Goal: Obtain resource: Download file/media

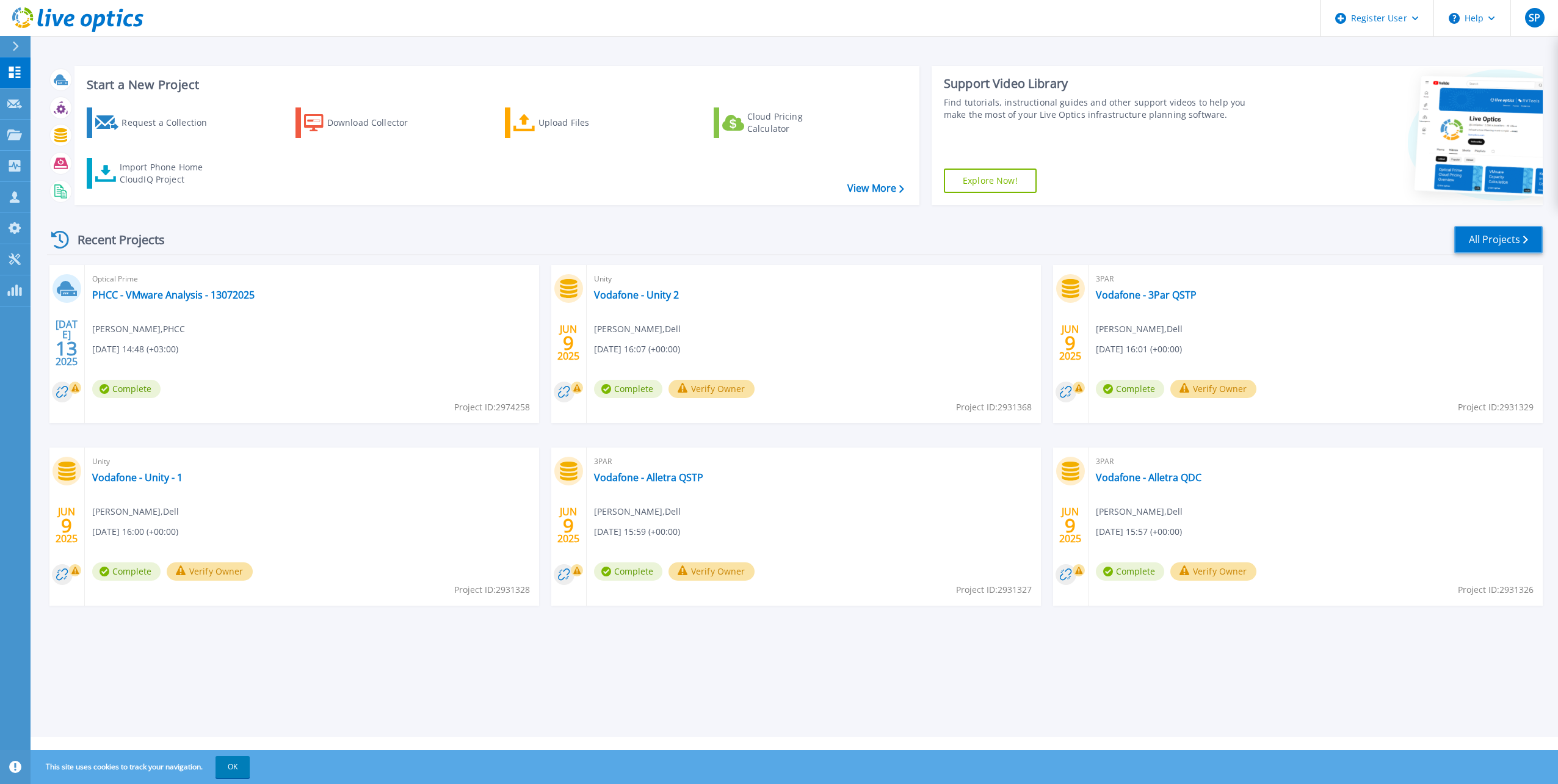
click at [1473, 241] on link "All Projects" at bounding box center [1498, 239] width 88 height 27
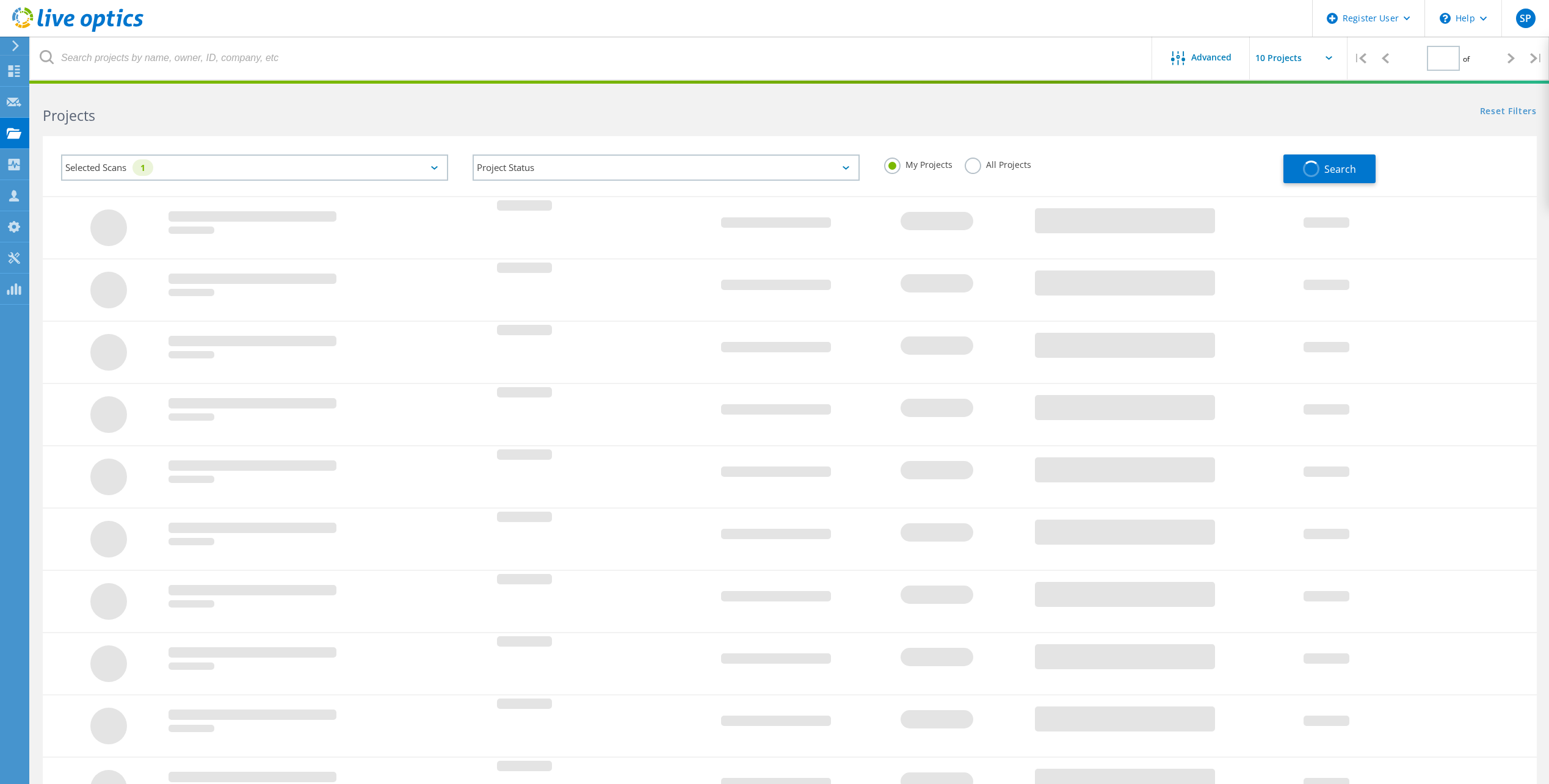
type input "2"
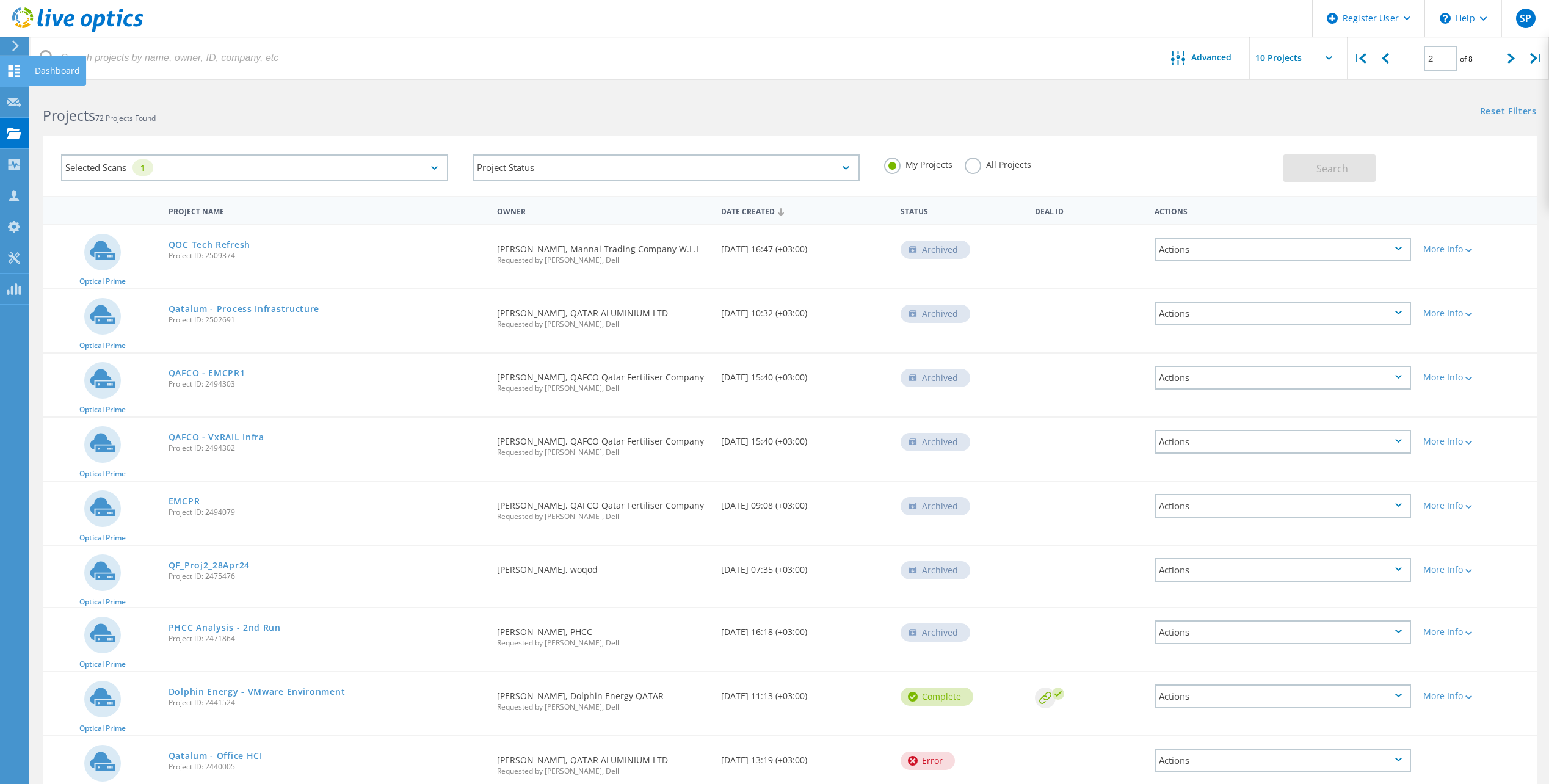
click at [10, 73] on use at bounding box center [14, 71] width 11 height 11
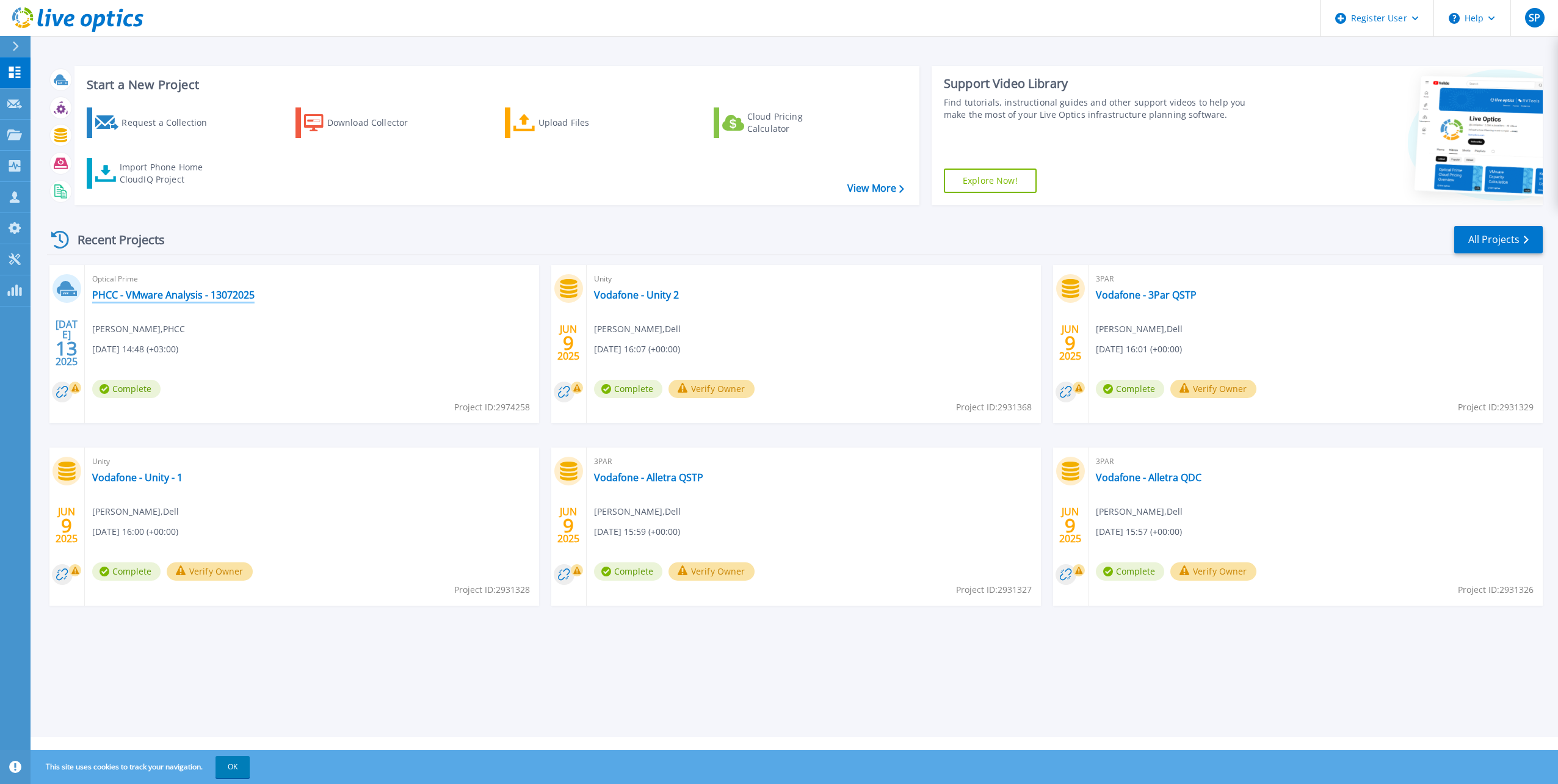
click at [169, 296] on link "PHCC - VMware Analysis - 13072025" at bounding box center [173, 295] width 162 height 12
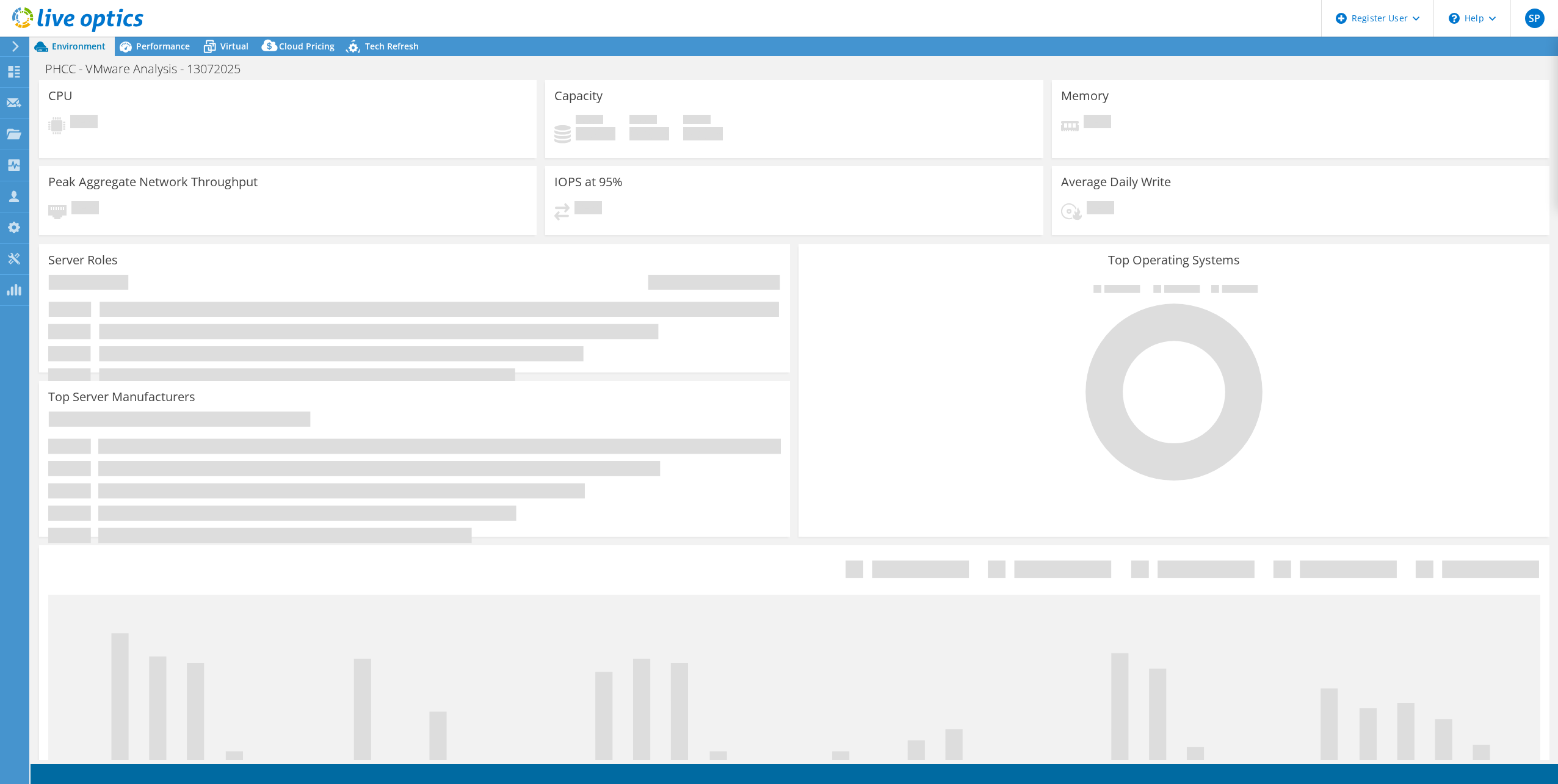
select select "USD"
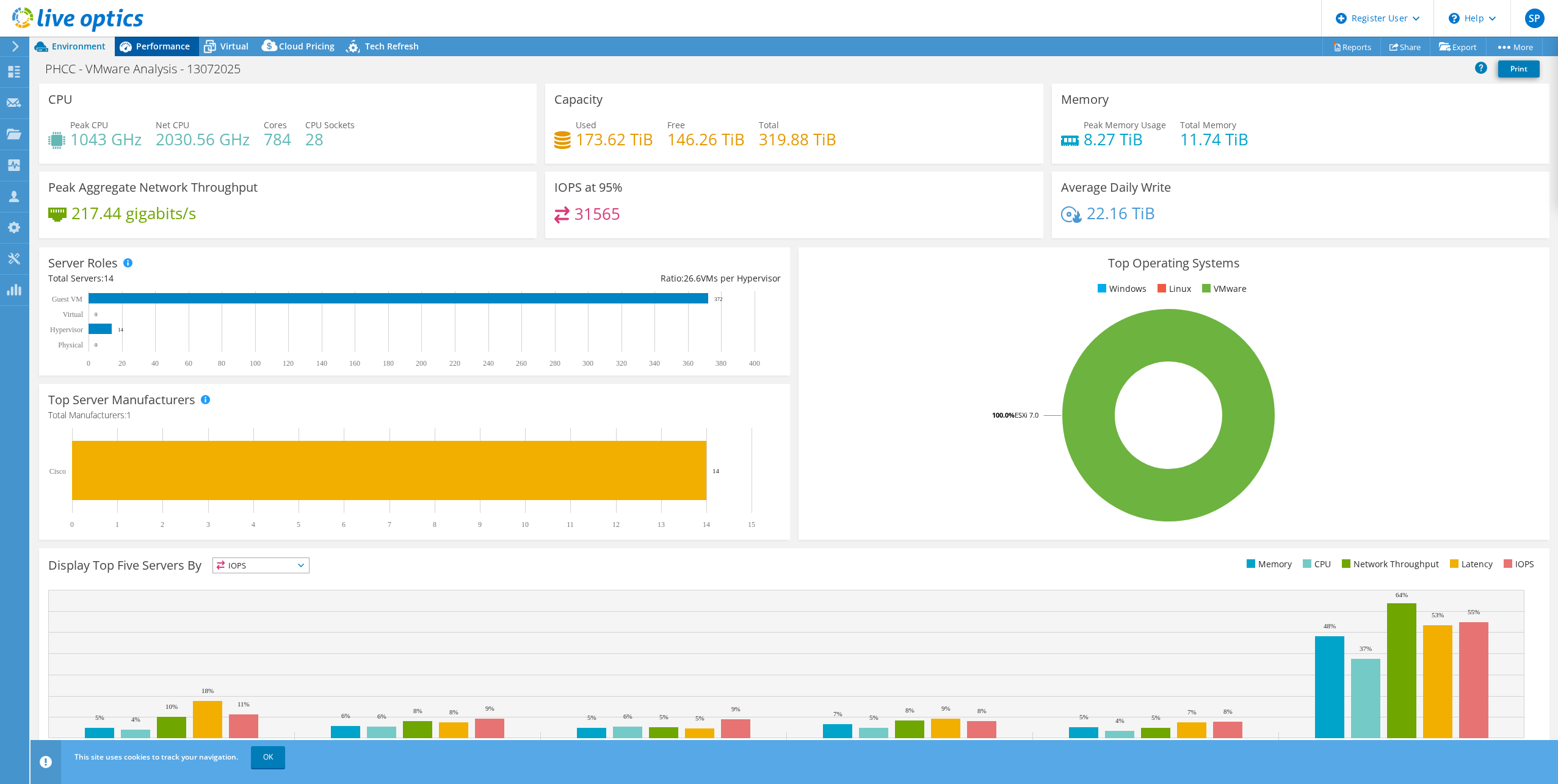
click at [168, 49] on span "Performance" at bounding box center [163, 46] width 54 height 11
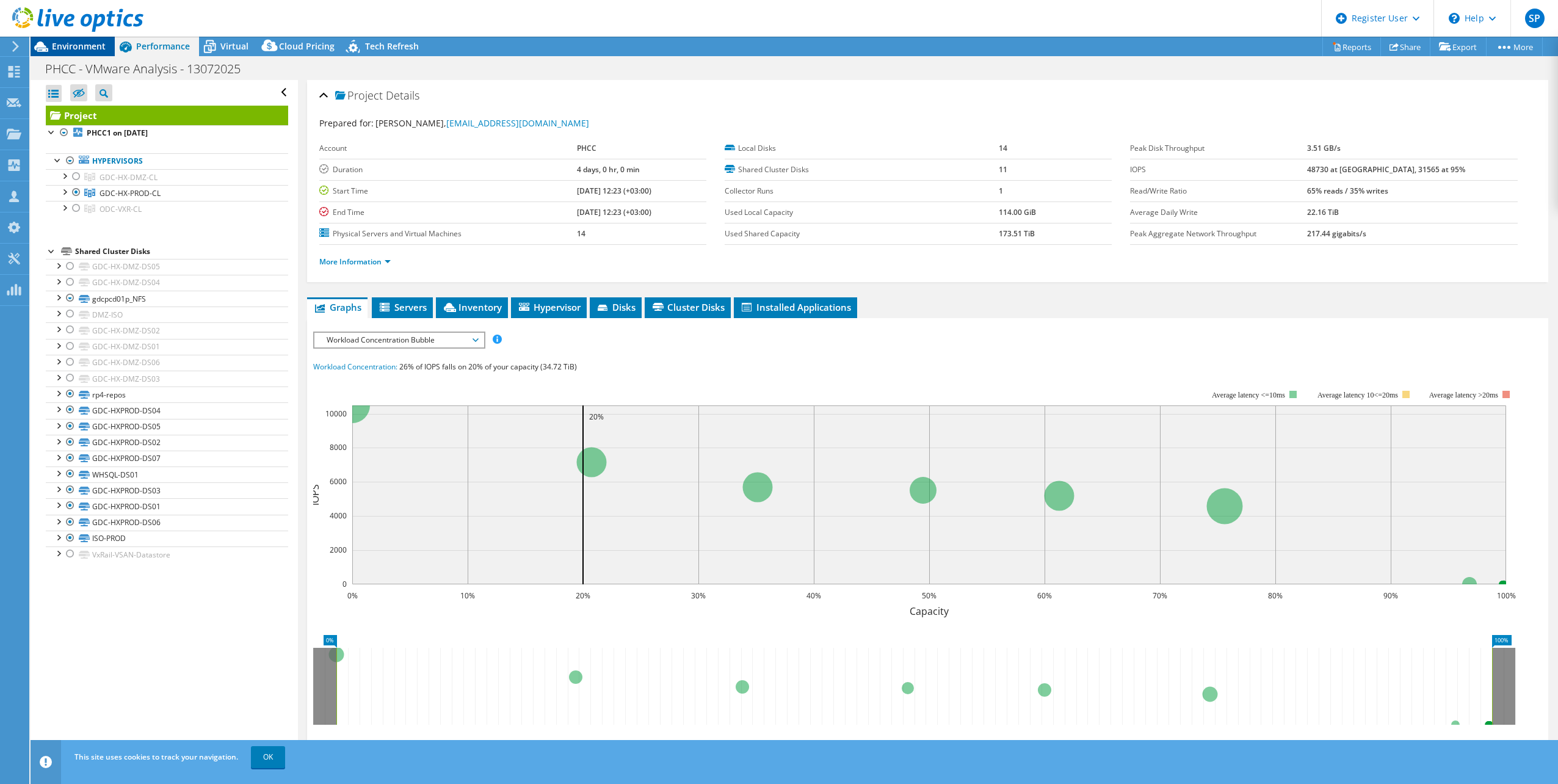
click at [79, 43] on span "Environment" at bounding box center [79, 46] width 54 height 11
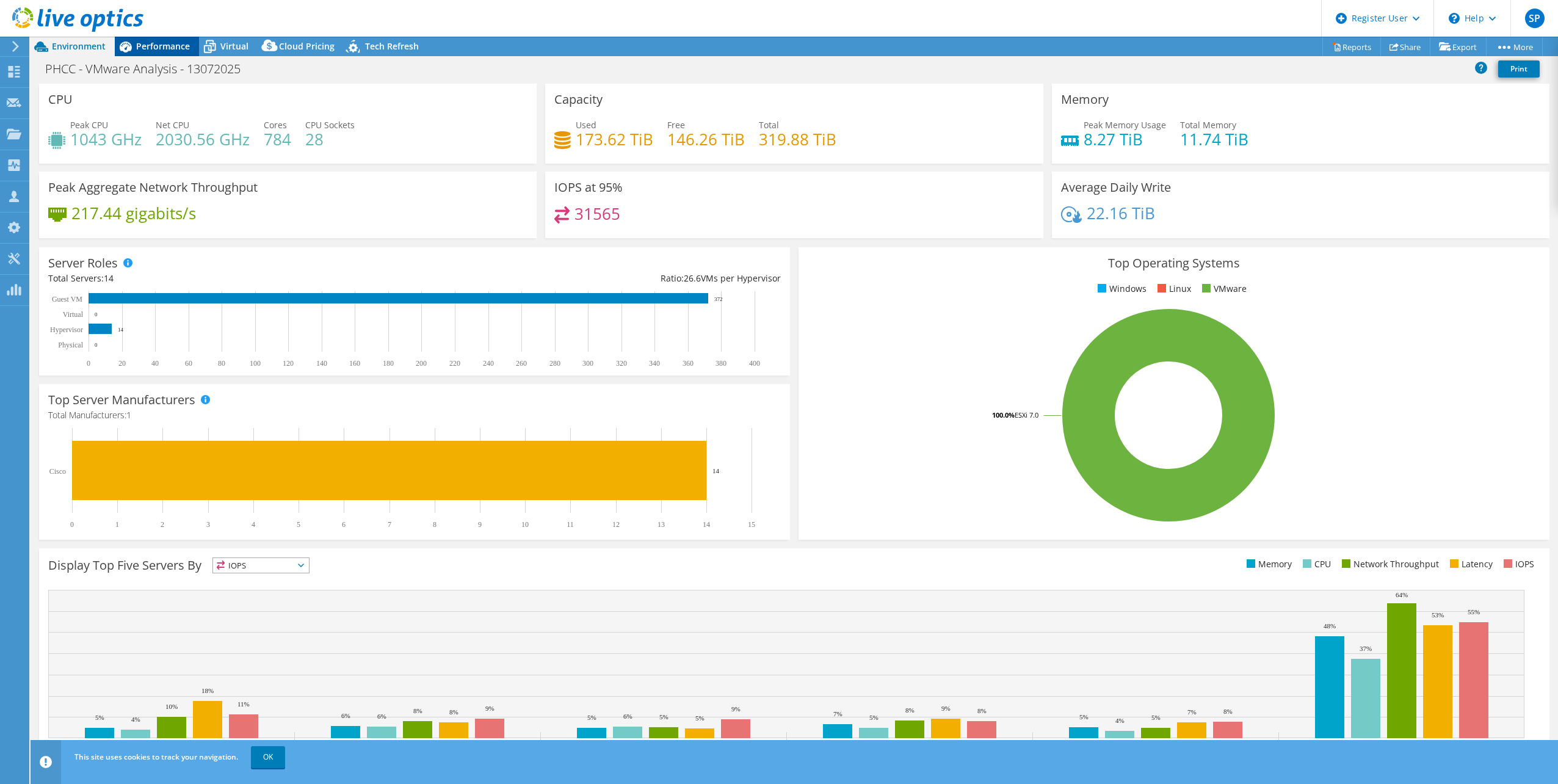
click at [170, 46] on span "Performance" at bounding box center [163, 46] width 54 height 11
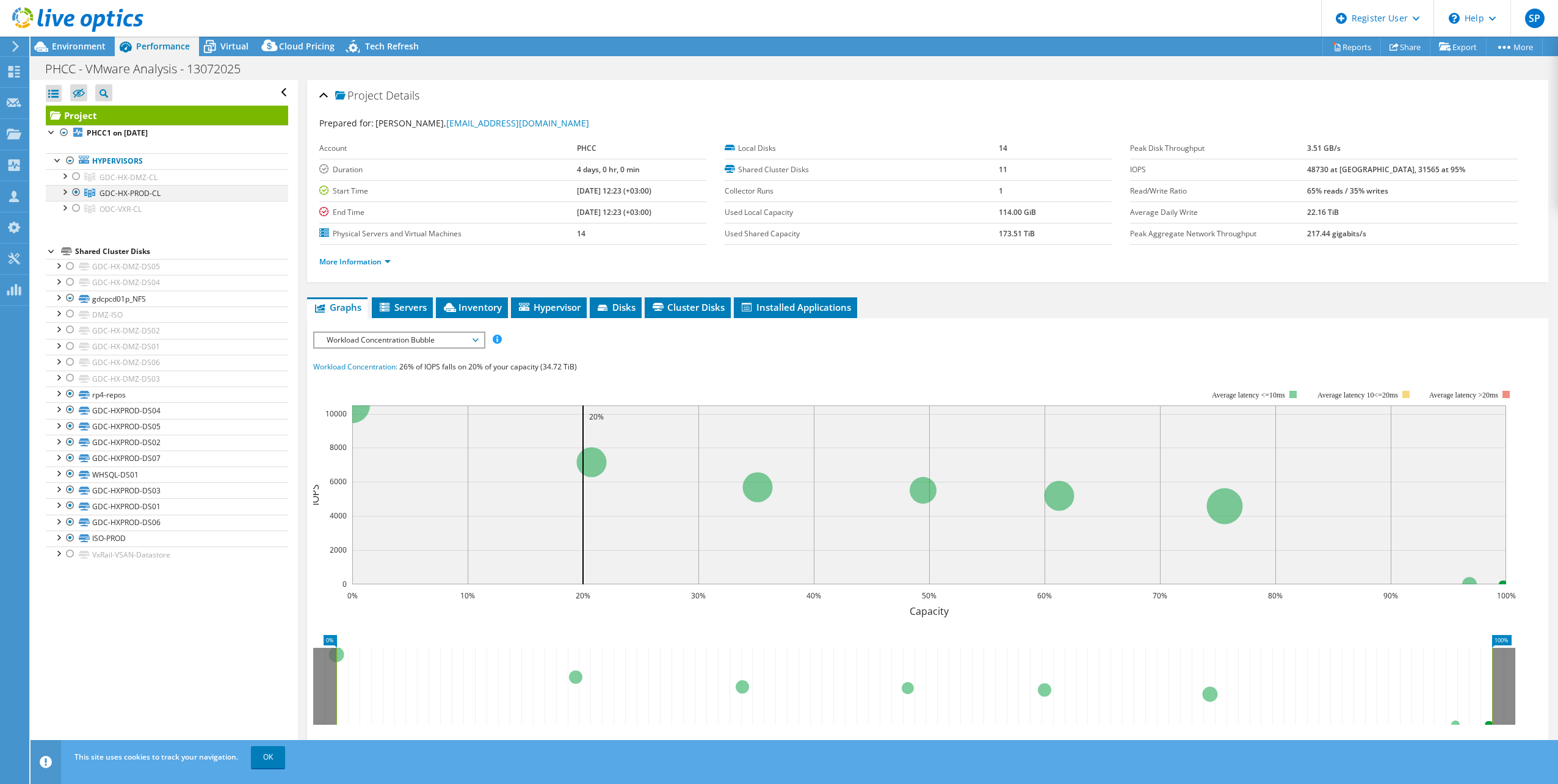
click at [75, 191] on div at bounding box center [76, 191] width 12 height 14
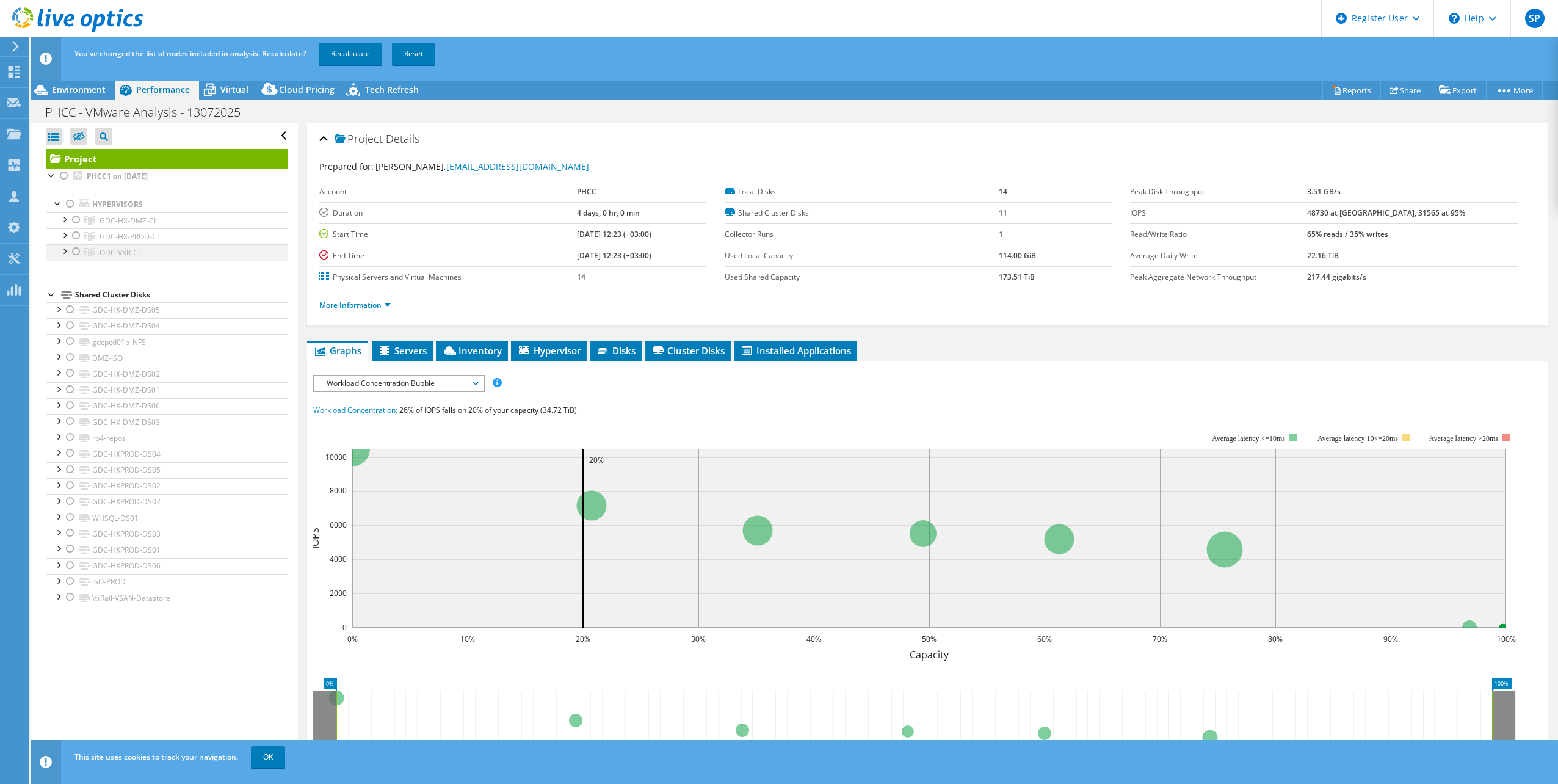
click at [76, 253] on div at bounding box center [76, 251] width 12 height 14
click at [348, 54] on link "Recalculate" at bounding box center [350, 53] width 64 height 22
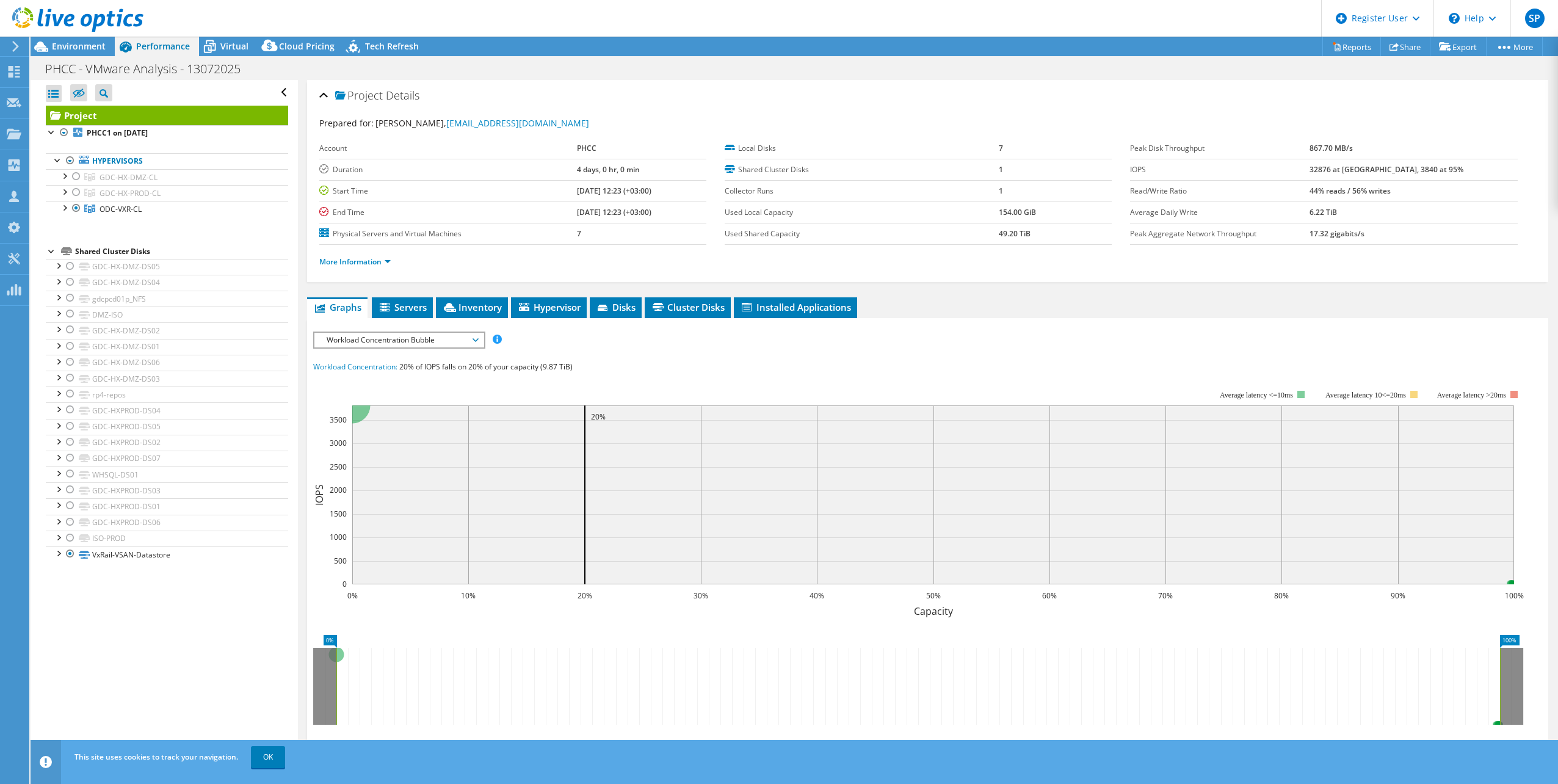
click at [460, 343] on span "Workload Concentration Bubble" at bounding box center [398, 339] width 156 height 14
click at [349, 437] on li "Memory" at bounding box center [399, 442] width 169 height 14
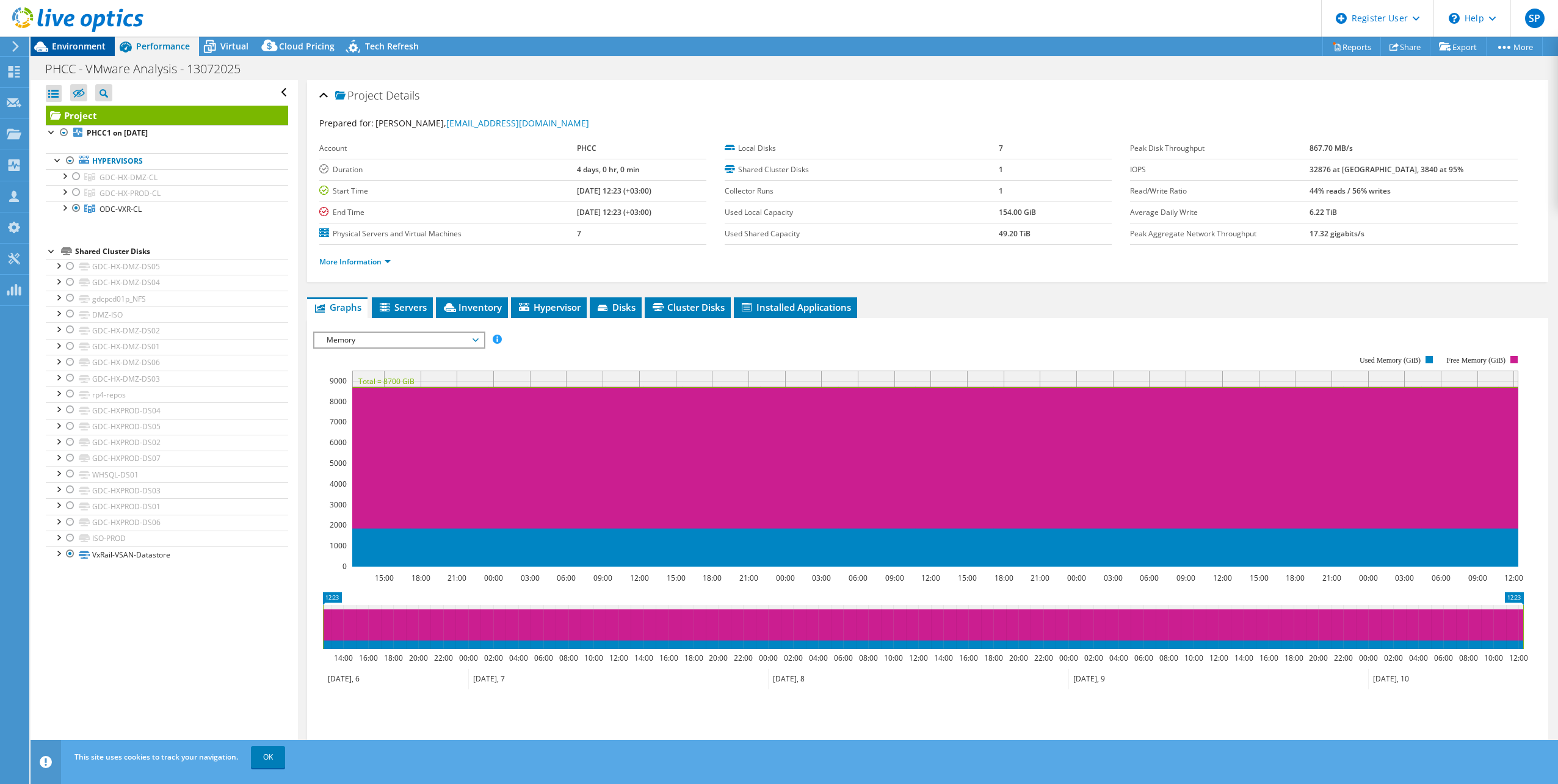
click at [82, 49] on span "Environment" at bounding box center [79, 46] width 54 height 11
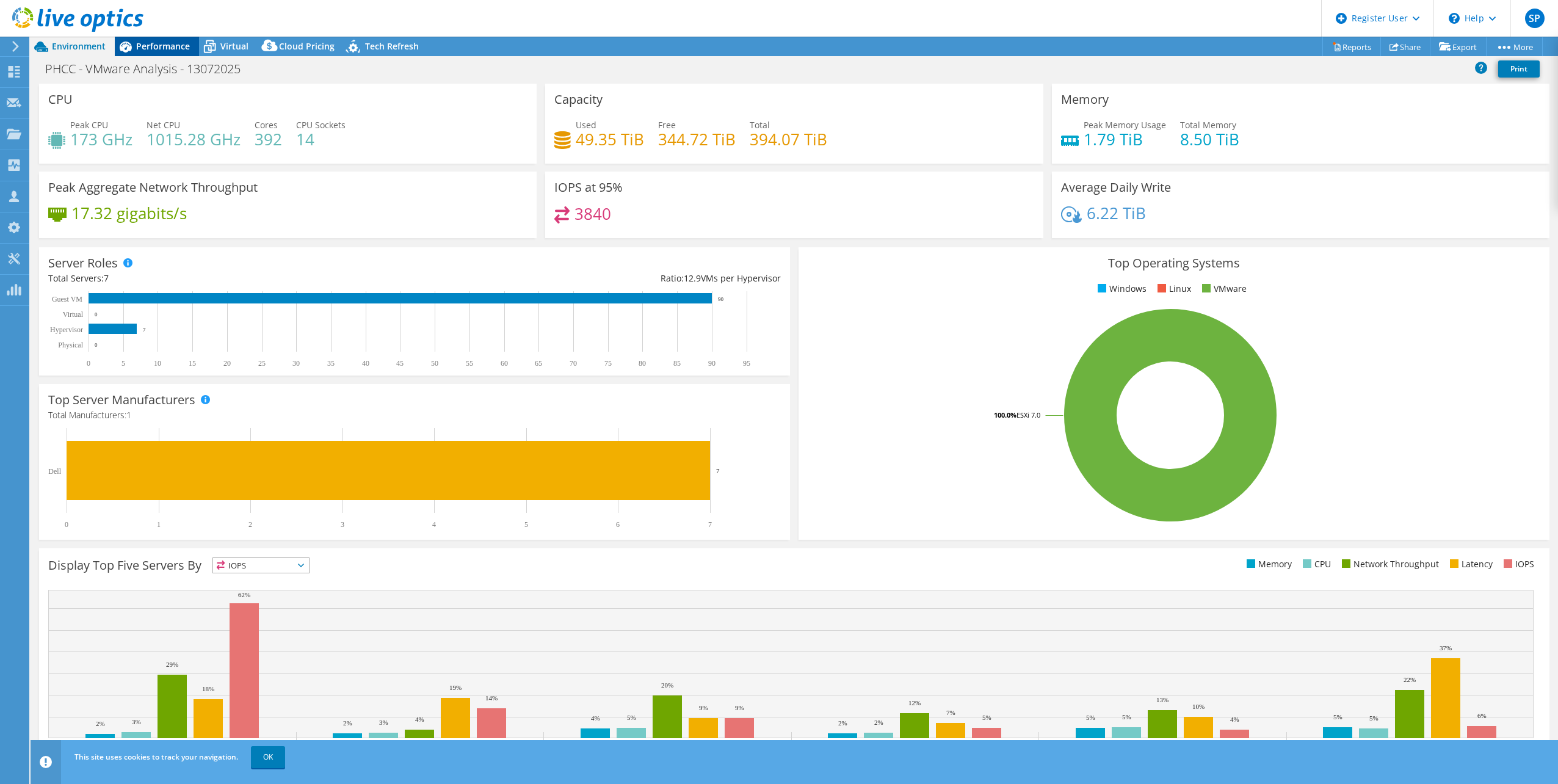
click at [133, 46] on icon at bounding box center [125, 46] width 22 height 22
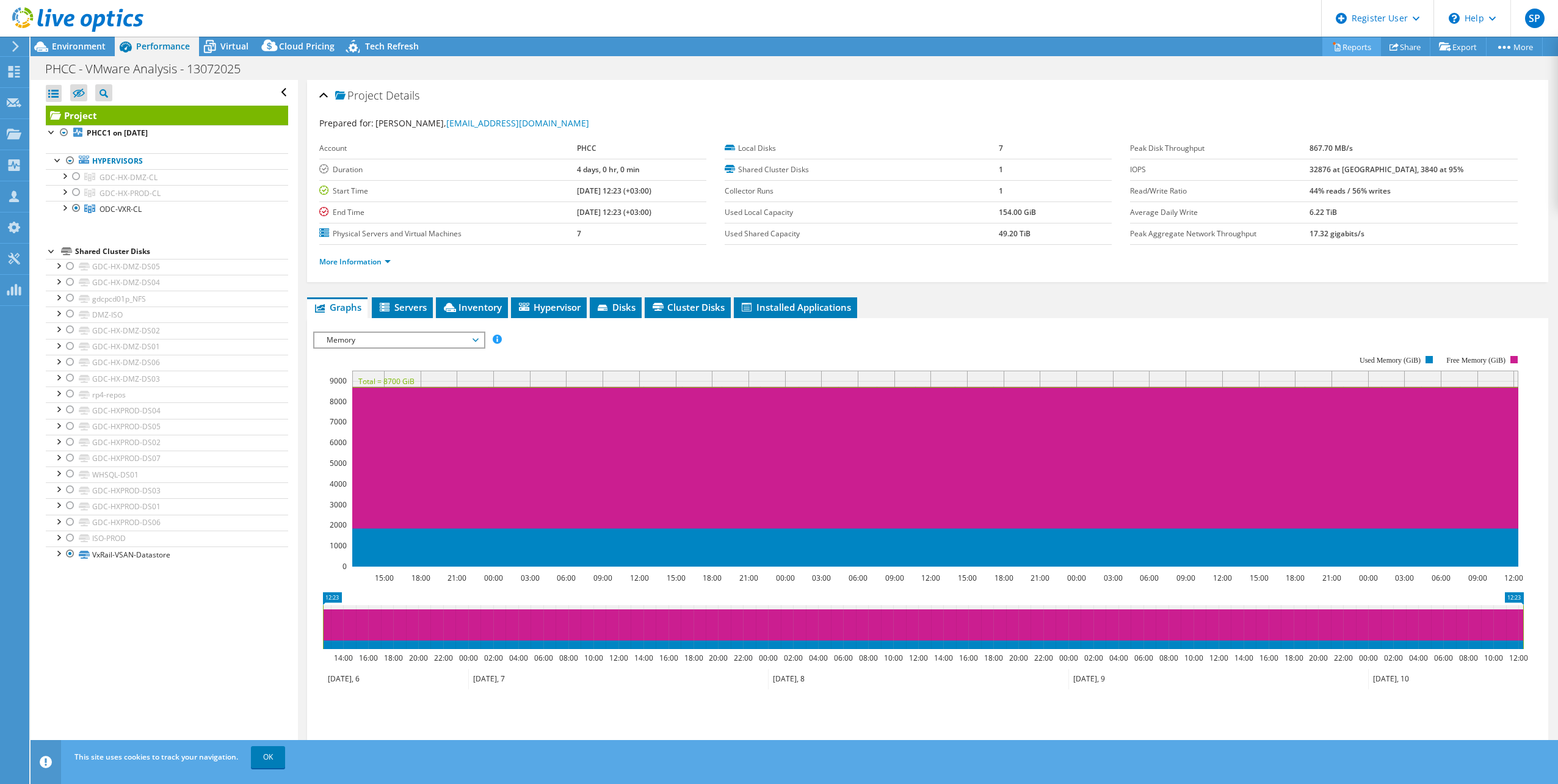
click at [1343, 44] on link "Reports" at bounding box center [1352, 46] width 59 height 19
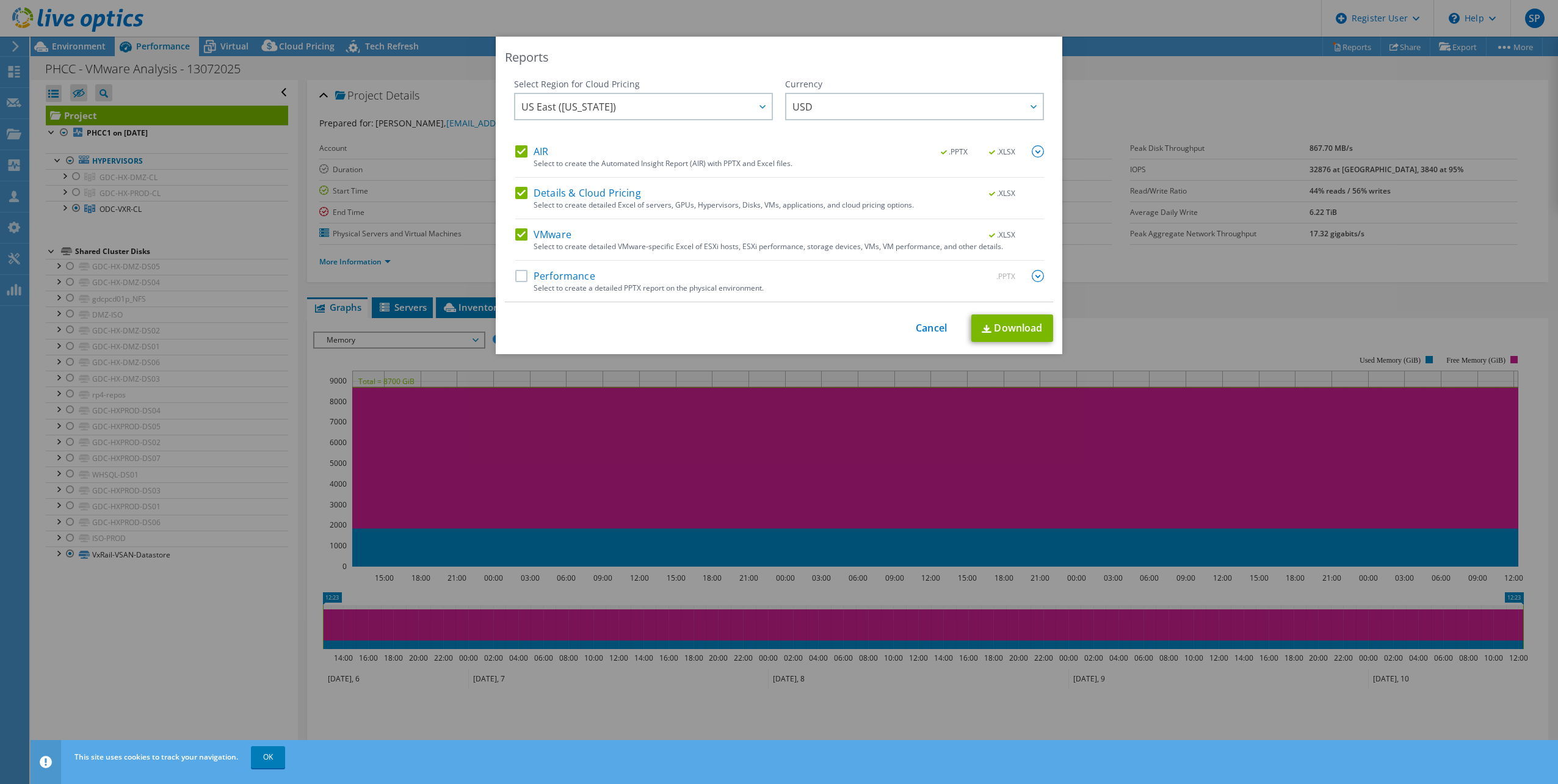
click at [519, 147] on label "AIR" at bounding box center [531, 151] width 33 height 12
click at [0, 0] on input "AIR" at bounding box center [0, 0] width 0 height 0
click at [520, 191] on label "Details & Cloud Pricing" at bounding box center [577, 192] width 126 height 12
click at [0, 0] on input "Details & Cloud Pricing" at bounding box center [0, 0] width 0 height 0
click at [1000, 328] on link "Download" at bounding box center [1012, 328] width 82 height 27
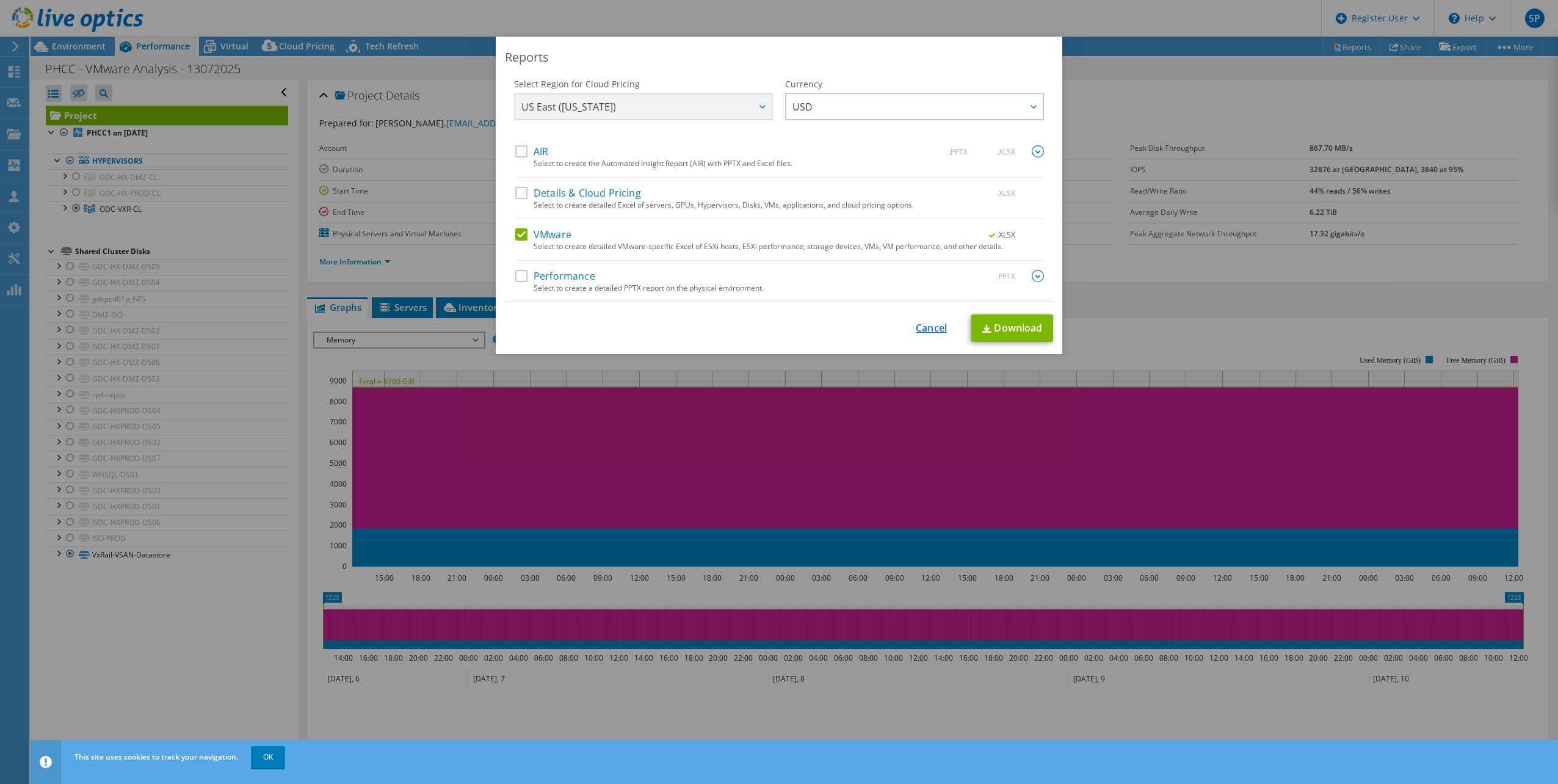
click at [920, 326] on link "Cancel" at bounding box center [931, 328] width 31 height 11
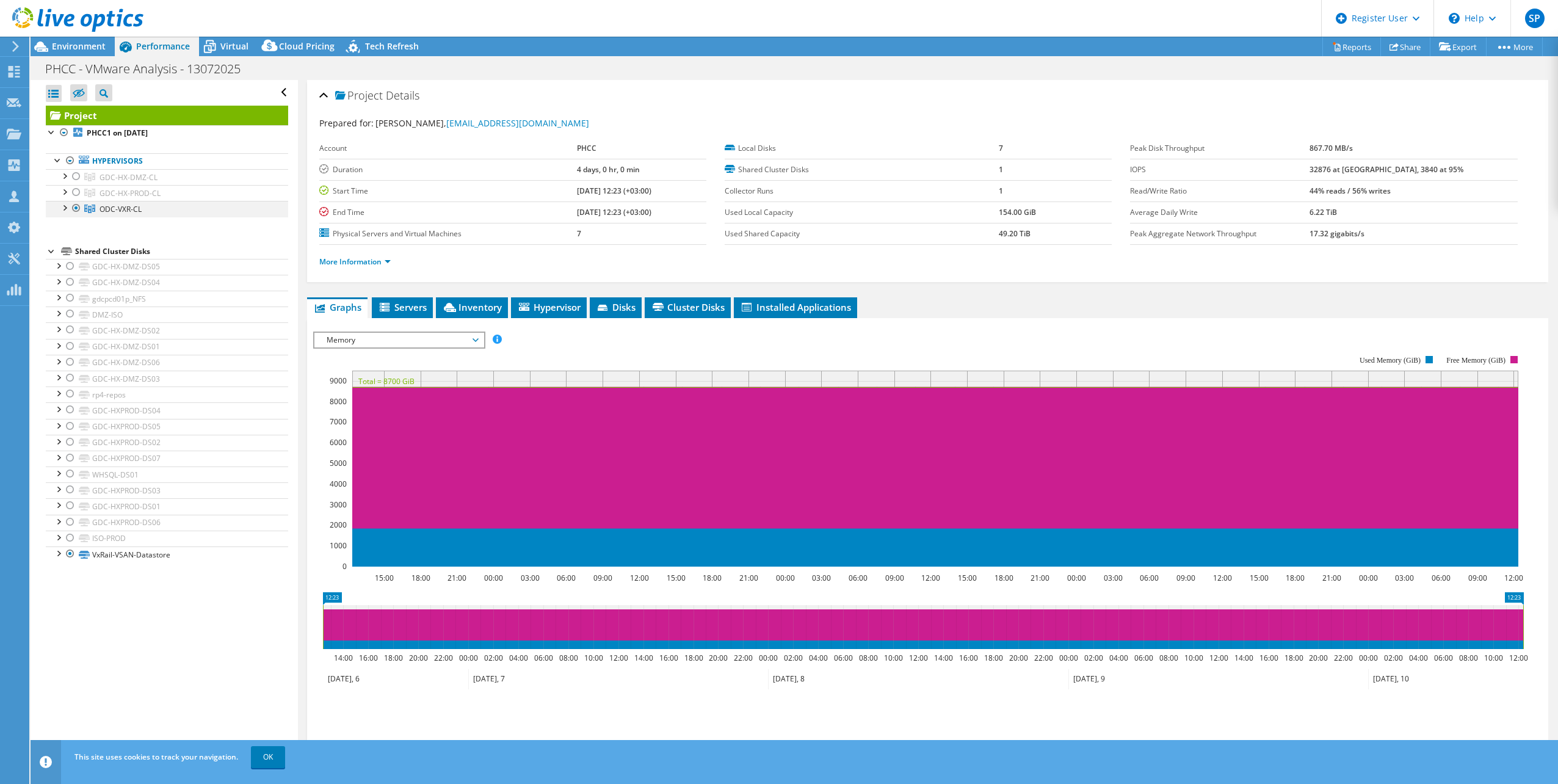
click at [61, 210] on div at bounding box center [64, 207] width 12 height 12
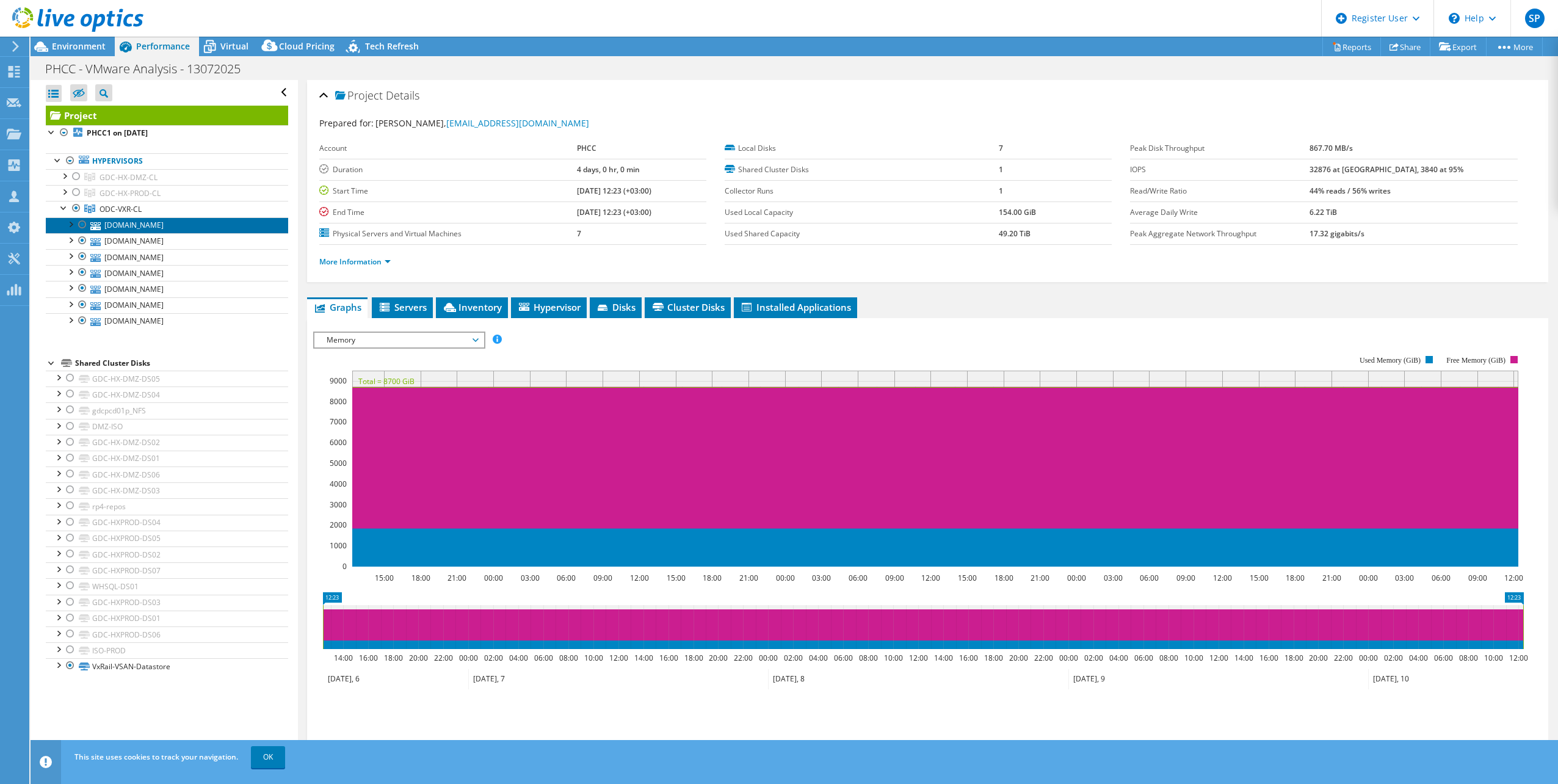
click at [239, 228] on link "[DOMAIN_NAME]" at bounding box center [167, 225] width 243 height 16
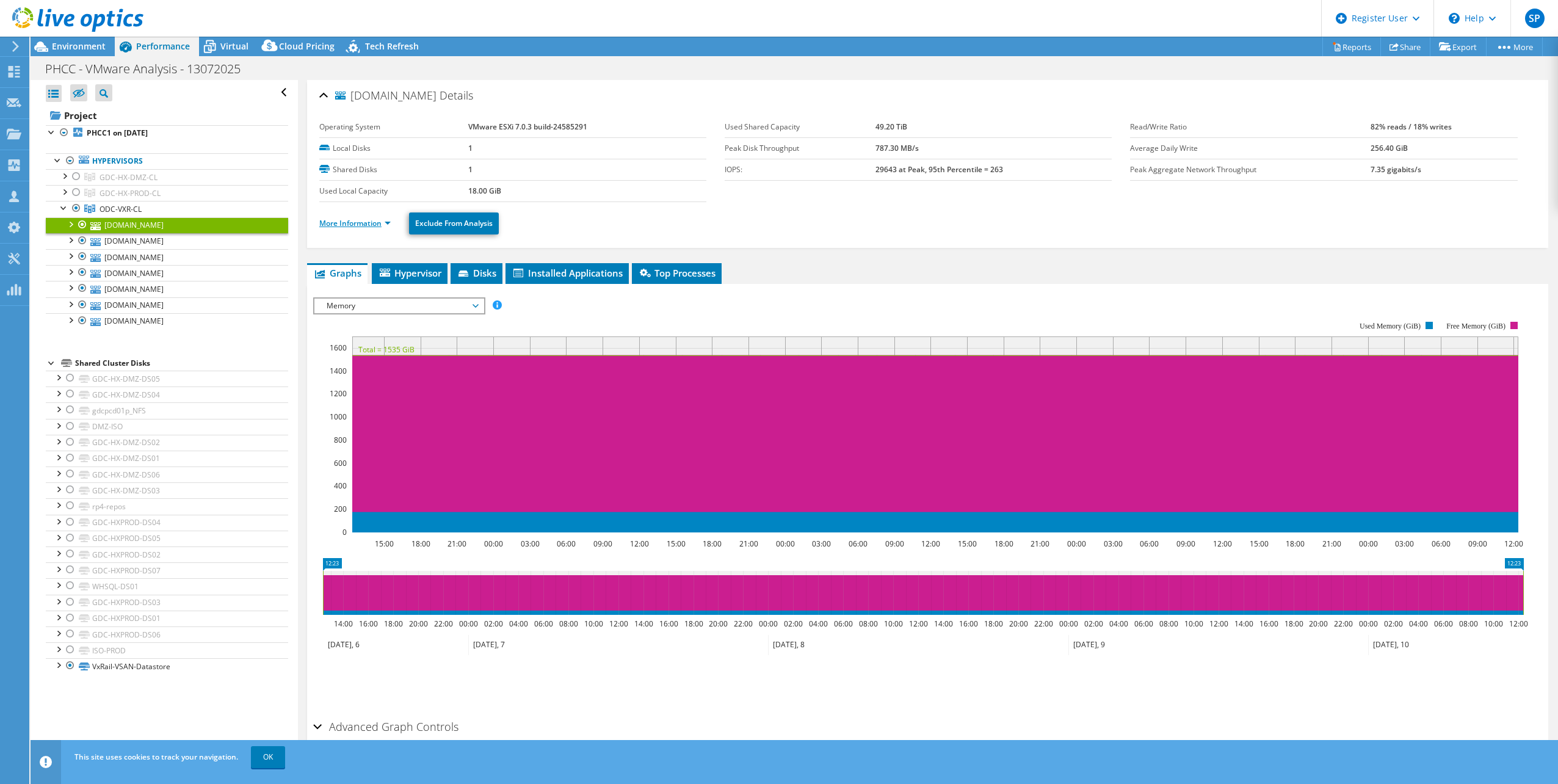
click at [389, 228] on link "More Information" at bounding box center [355, 223] width 71 height 10
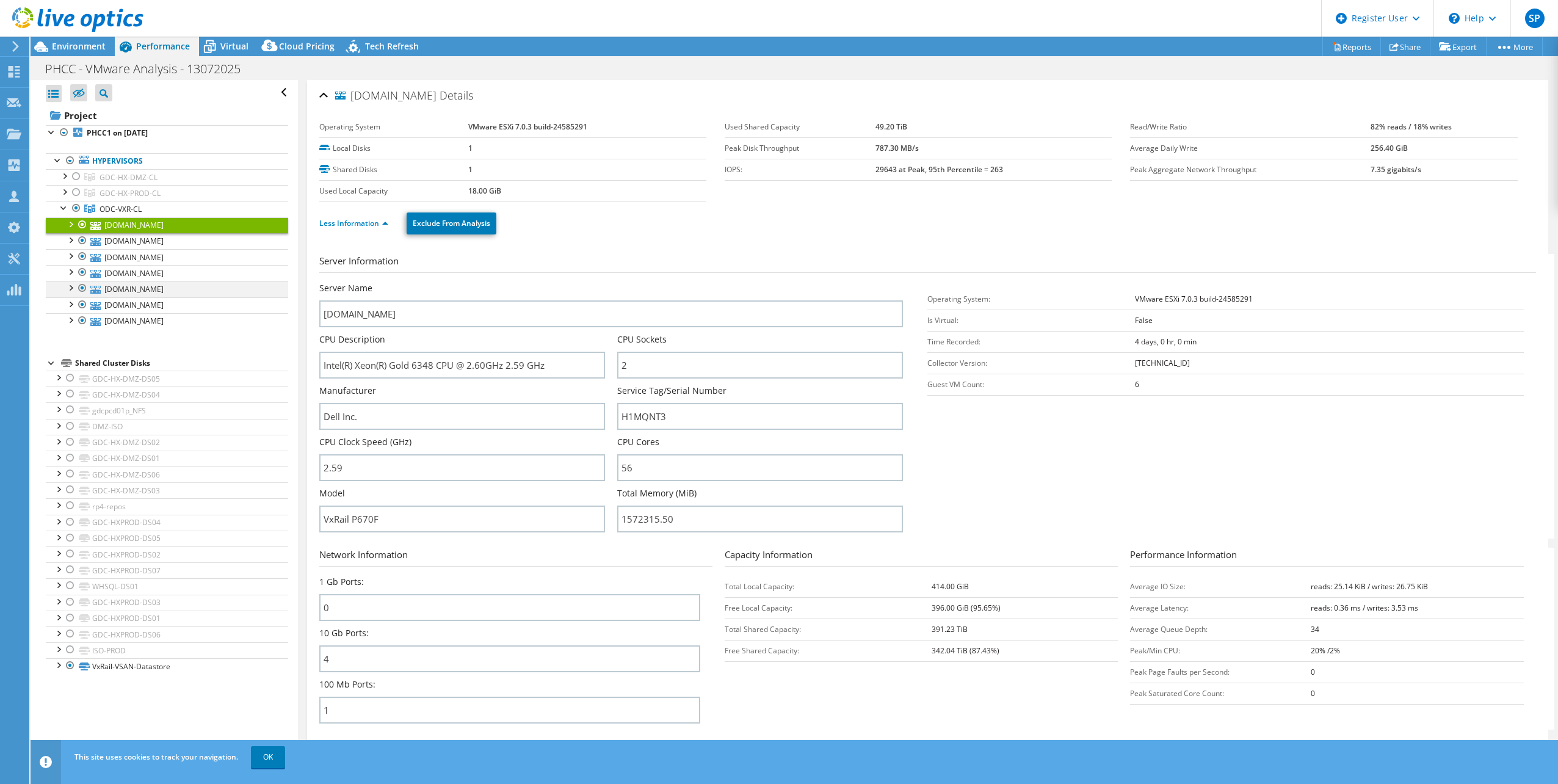
click at [71, 288] on div at bounding box center [70, 286] width 12 height 12
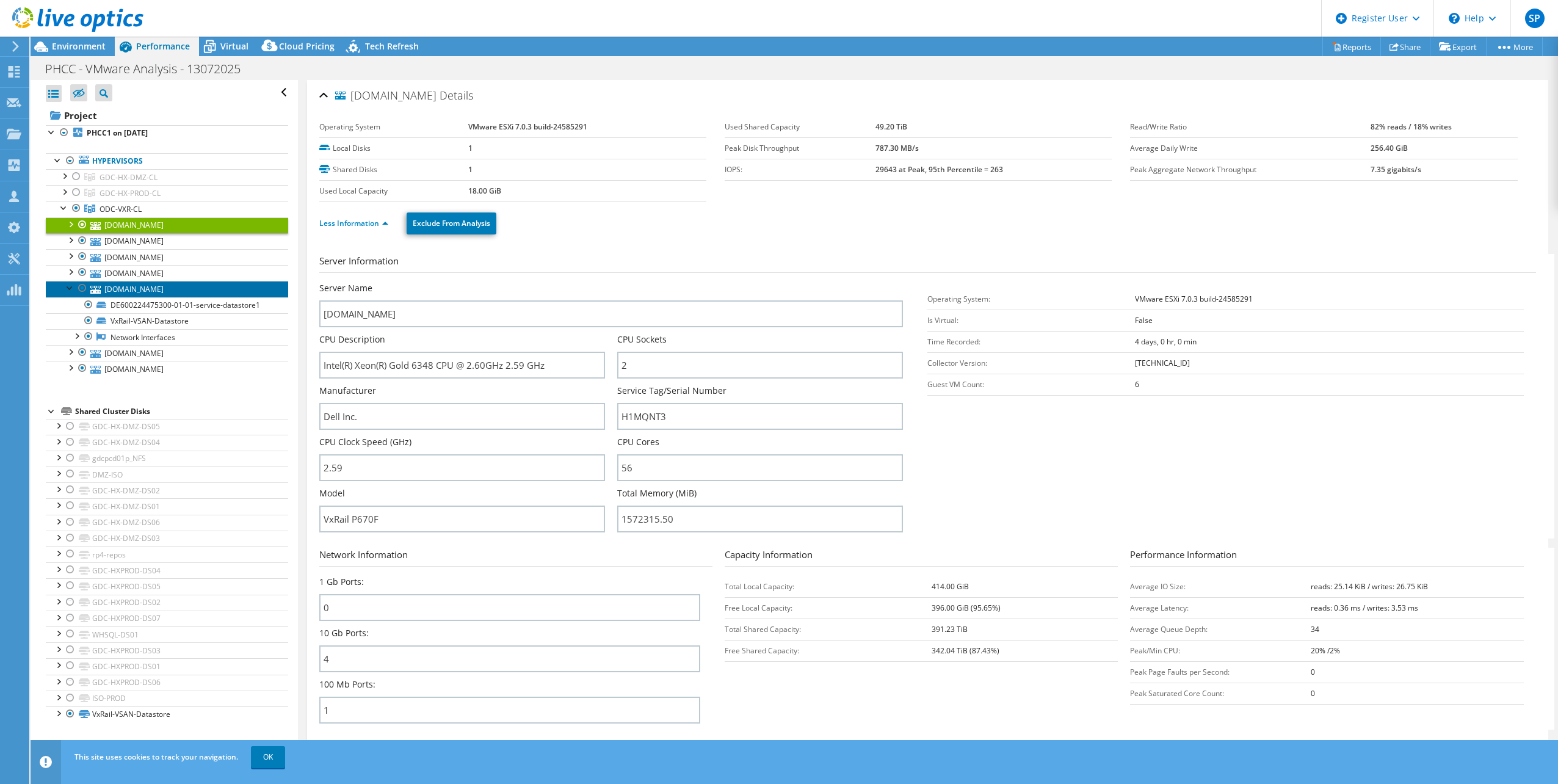
click at [137, 292] on link "[DOMAIN_NAME]" at bounding box center [167, 288] width 243 height 16
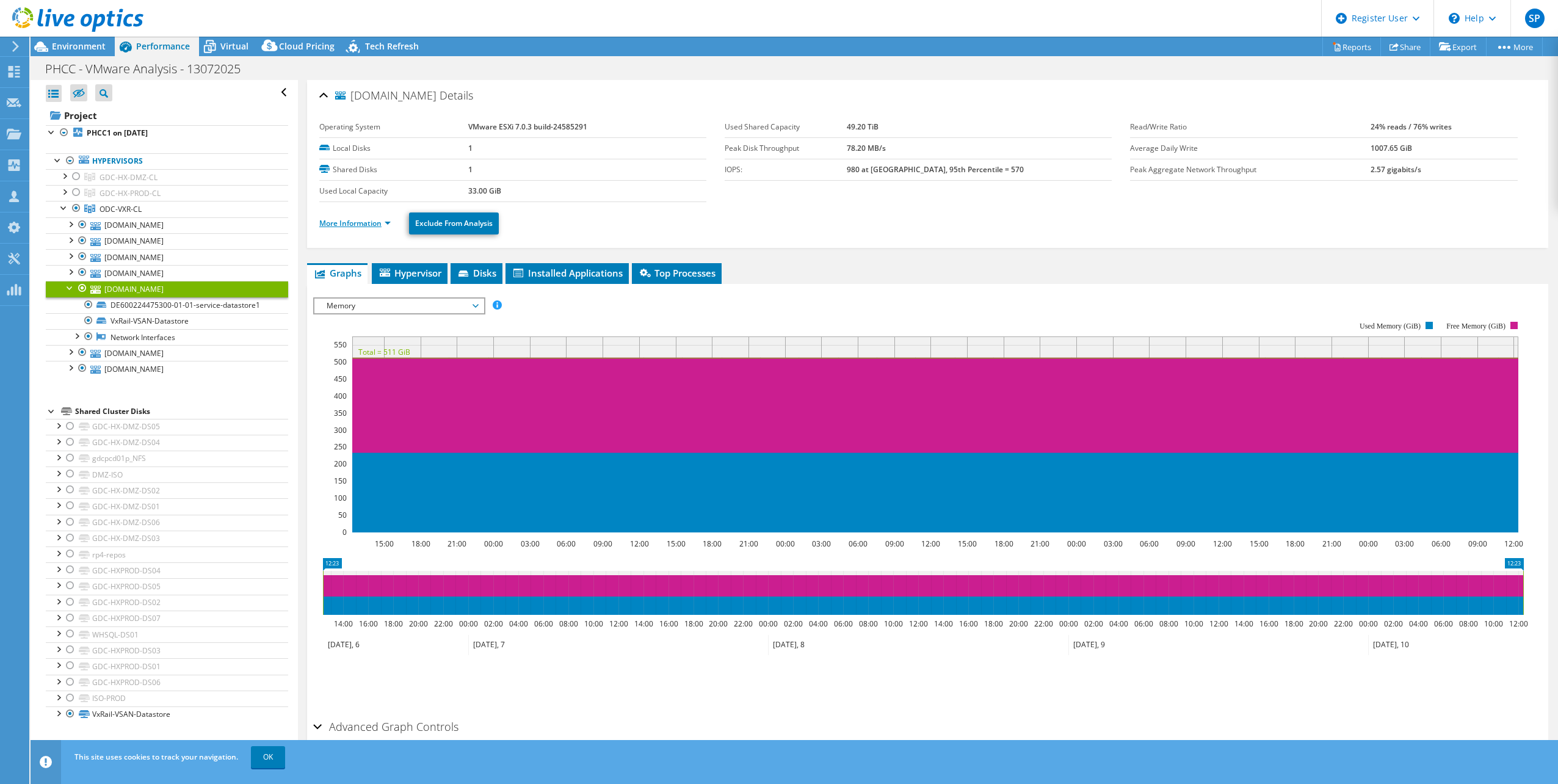
click at [388, 224] on link "More Information" at bounding box center [355, 223] width 71 height 10
